Goal: Information Seeking & Learning: Learn about a topic

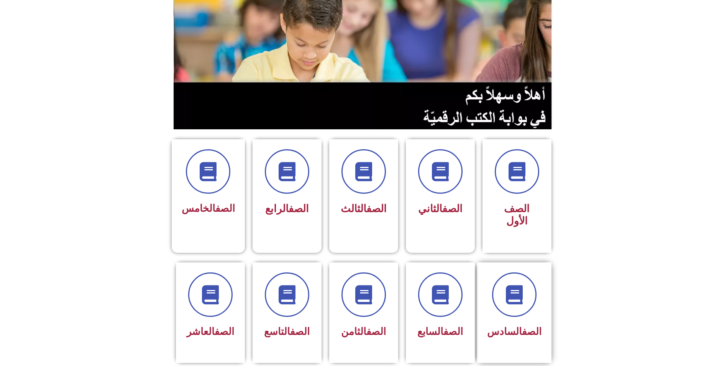
scroll to position [77, 0]
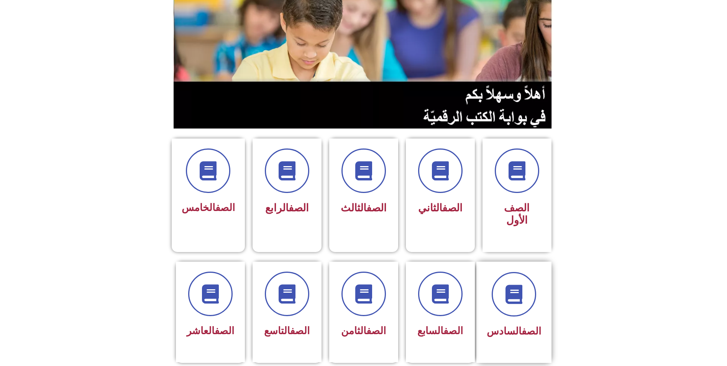
click at [527, 325] on link "الصف" at bounding box center [532, 330] width 20 height 11
click at [532, 269] on span at bounding box center [513, 293] width 49 height 49
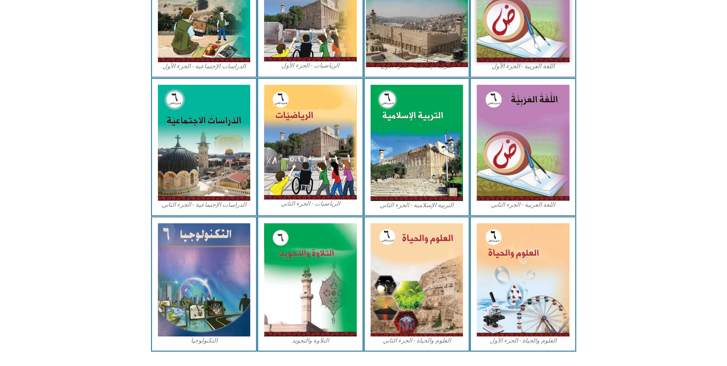
scroll to position [300, 0]
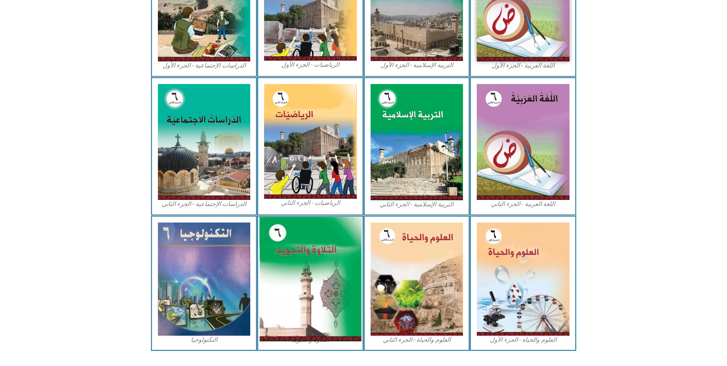
drag, startPoint x: 300, startPoint y: 278, endPoint x: 306, endPoint y: 278, distance: 5.7
click at [301, 278] on img at bounding box center [310, 279] width 102 height 124
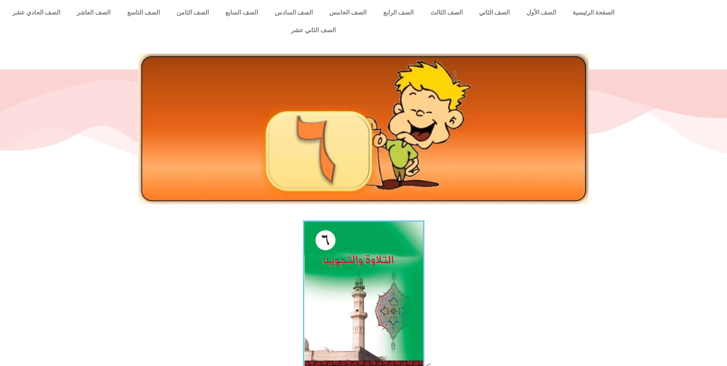
click at [411, 277] on img at bounding box center [363, 293] width 121 height 147
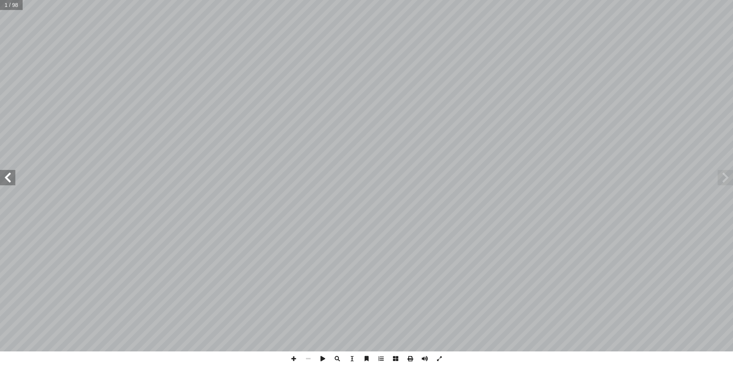
click at [13, 181] on span at bounding box center [7, 177] width 15 height 15
click at [13, 184] on span at bounding box center [7, 177] width 15 height 15
click at [10, 181] on span at bounding box center [7, 177] width 15 height 15
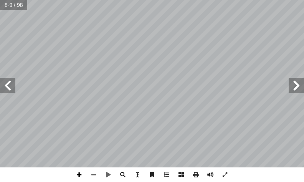
click at [79, 176] on span at bounding box center [79, 174] width 15 height 15
click at [0, 52] on html "الصفحة الرئيسية الصف الأول الصف الثاني الصف الثالث الصف الرابع الصف الخامس الصف…" at bounding box center [152, 26] width 304 height 52
click at [3, 88] on span at bounding box center [7, 85] width 15 height 15
click at [10, 91] on span at bounding box center [7, 85] width 15 height 15
click at [93, 173] on span at bounding box center [93, 174] width 15 height 15
